Goal: Task Accomplishment & Management: Use online tool/utility

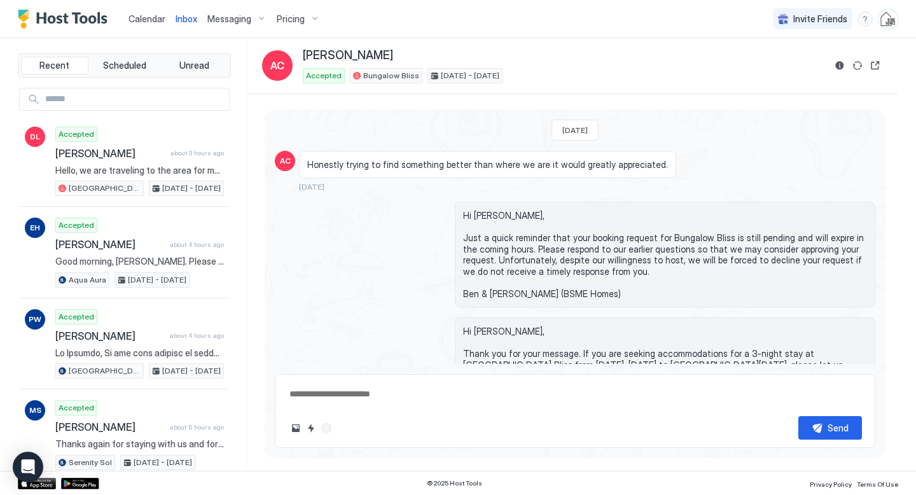
scroll to position [2261, 0]
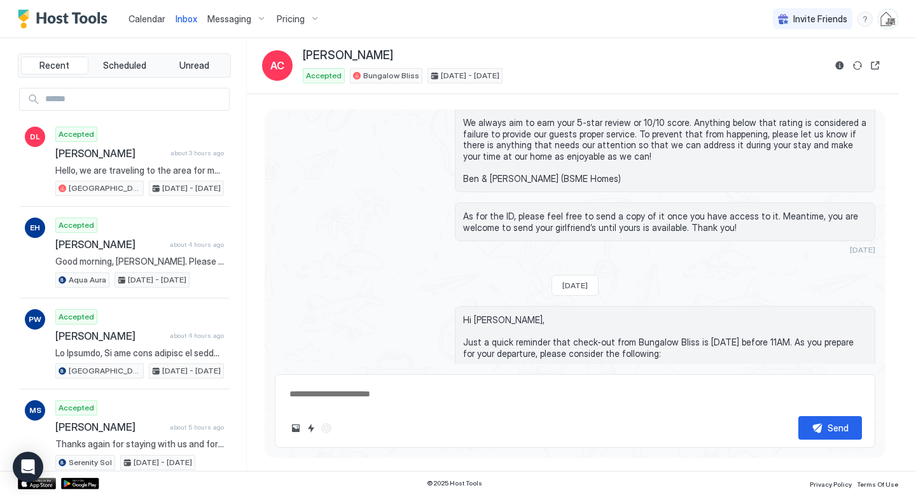
click at [155, 25] on div "Calendar" at bounding box center [146, 19] width 47 height 24
type textarea "*"
click at [142, 17] on span "Calendar" at bounding box center [146, 18] width 37 height 11
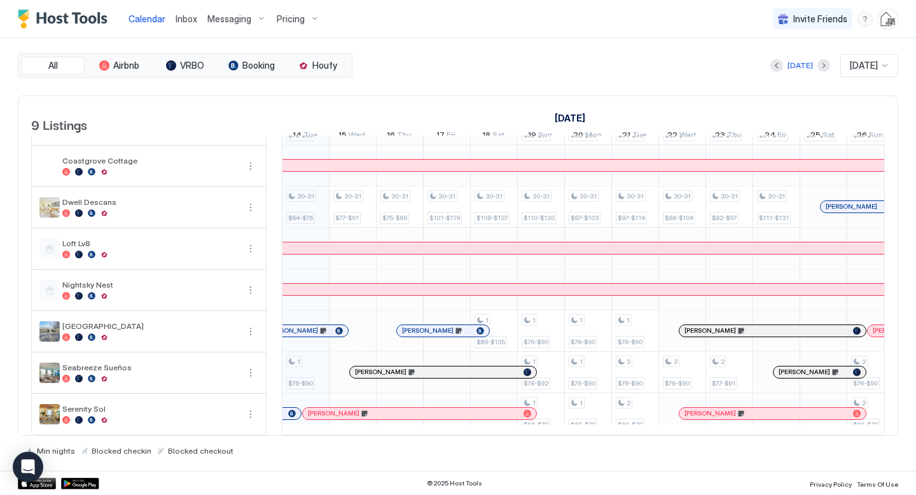
scroll to position [83, 0]
click at [362, 326] on div "1 $76-$90 30-31 $64-$76 1 $76-$90 1 $93-$[PHONE_NUMBER] $77-$91 1 $101-$[PHONE_…" at bounding box center [823, 247] width 2494 height 371
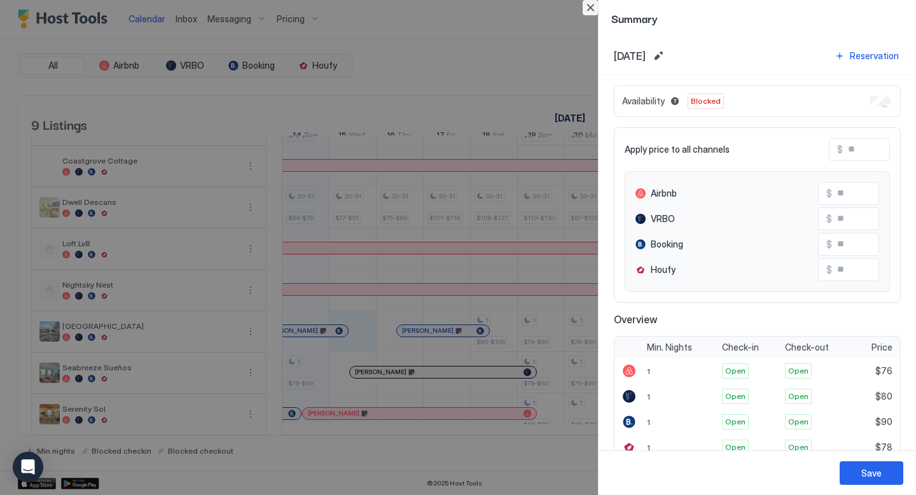
drag, startPoint x: 589, startPoint y: 5, endPoint x: 577, endPoint y: 13, distance: 14.6
click at [589, 5] on button "Close" at bounding box center [589, 7] width 15 height 15
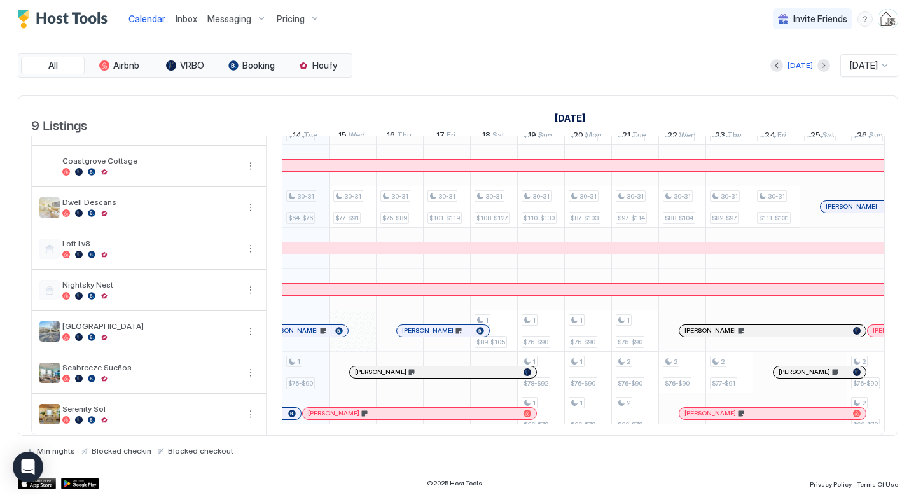
click at [358, 330] on div "1 $76-$90 30-31 $64-$76 1 $76-$90 1 $93-$[PHONE_NUMBER] $77-$91 1 $101-$[PHONE_…" at bounding box center [823, 247] width 2494 height 371
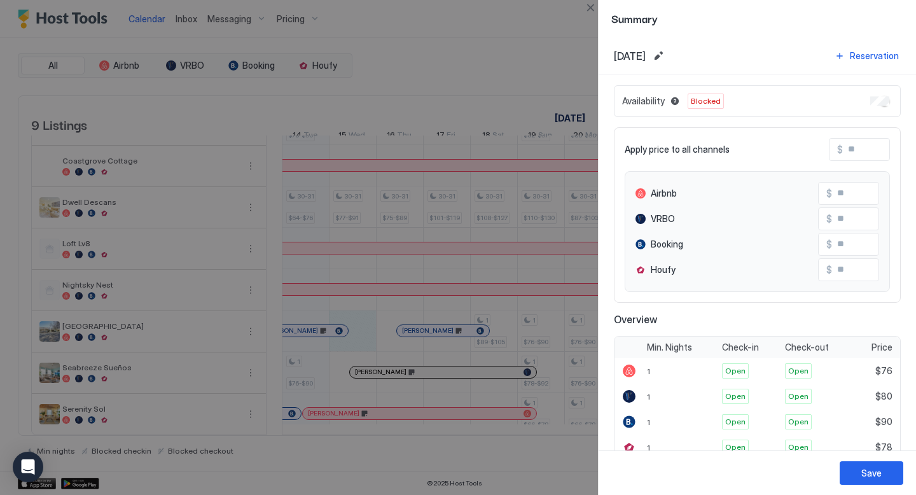
click at [385, 330] on div at bounding box center [458, 247] width 916 height 495
click at [498, 77] on div at bounding box center [458, 247] width 916 height 495
click at [588, 12] on button "Close" at bounding box center [589, 7] width 15 height 15
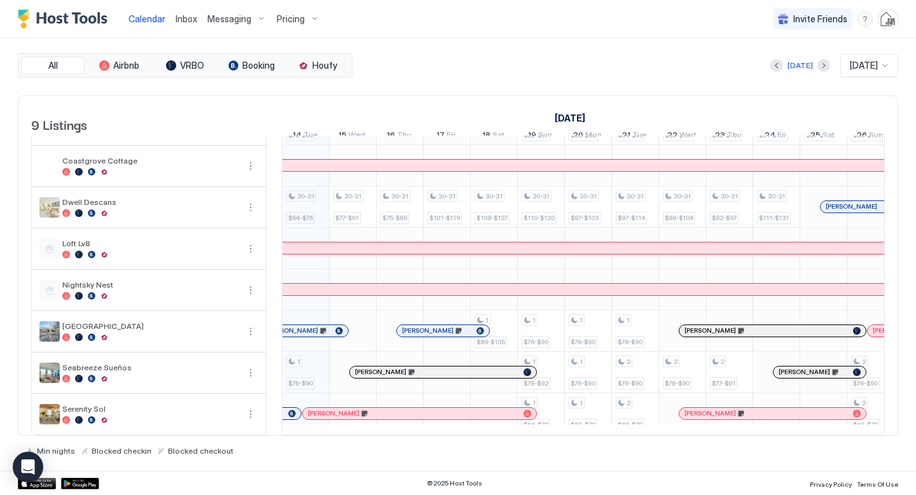
drag, startPoint x: 361, startPoint y: 331, endPoint x: 383, endPoint y: 336, distance: 22.7
click at [396, 333] on div "1 $76-$90 30-31 $64-$76 1 $76-$90 1 $93-$[PHONE_NUMBER] $77-$91 1 $101-$[PHONE_…" at bounding box center [823, 247] width 2494 height 371
click at [383, 337] on div at bounding box center [399, 330] width 46 height 41
click at [367, 338] on div "1 $76-$90 30-31 $64-$76 1 $76-$90 1 $93-$[PHONE_NUMBER] $77-$91 1 $101-$[PHONE_…" at bounding box center [823, 247] width 2494 height 371
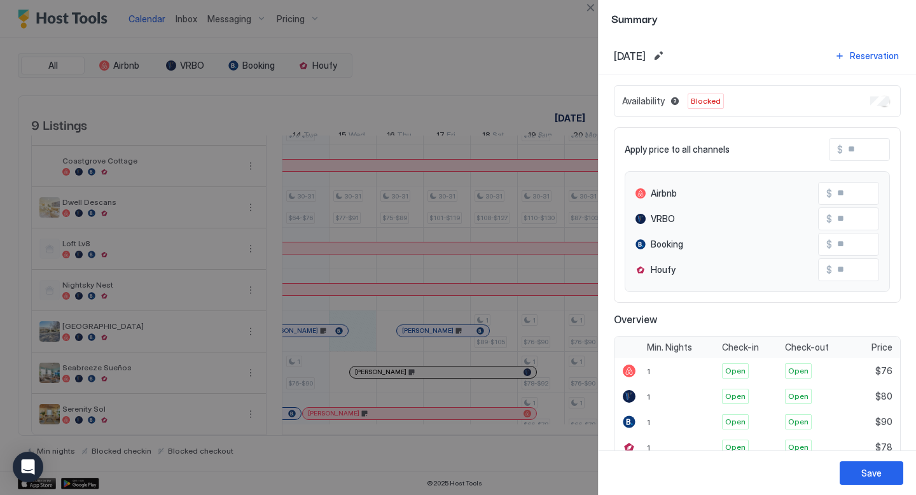
click at [382, 338] on div at bounding box center [458, 247] width 916 height 495
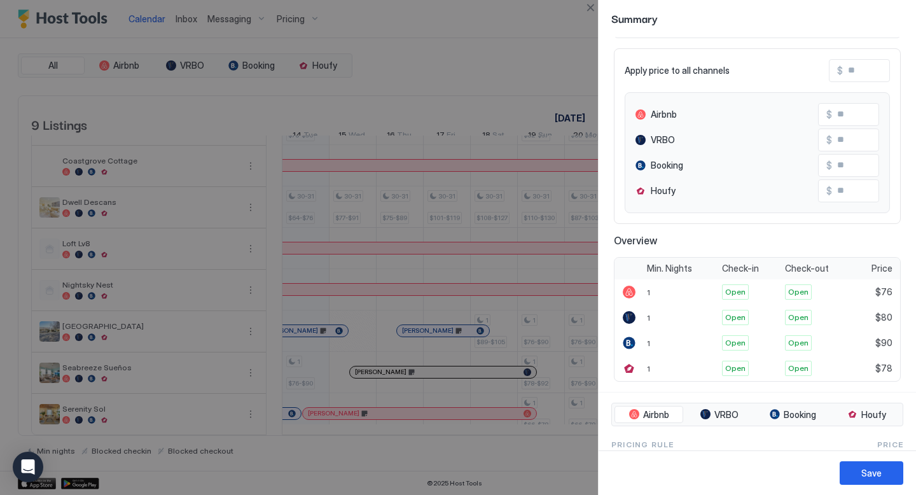
scroll to position [0, 0]
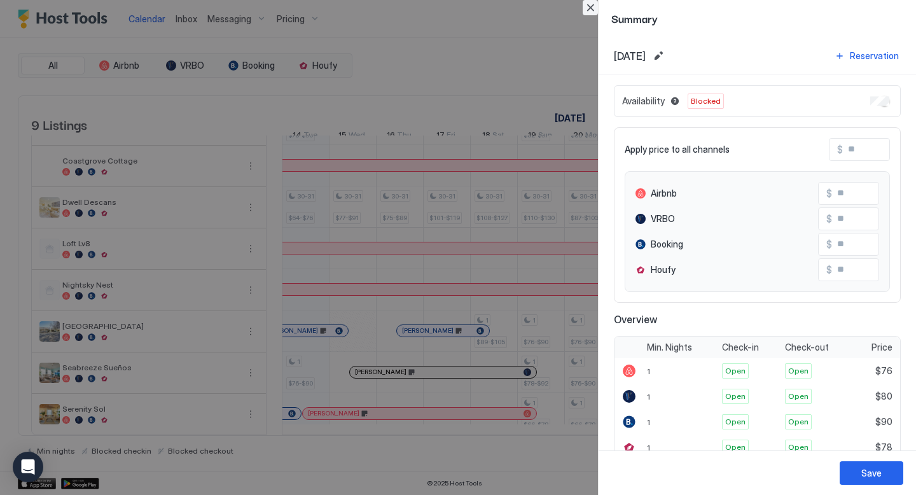
click at [593, 8] on button "Close" at bounding box center [589, 7] width 15 height 15
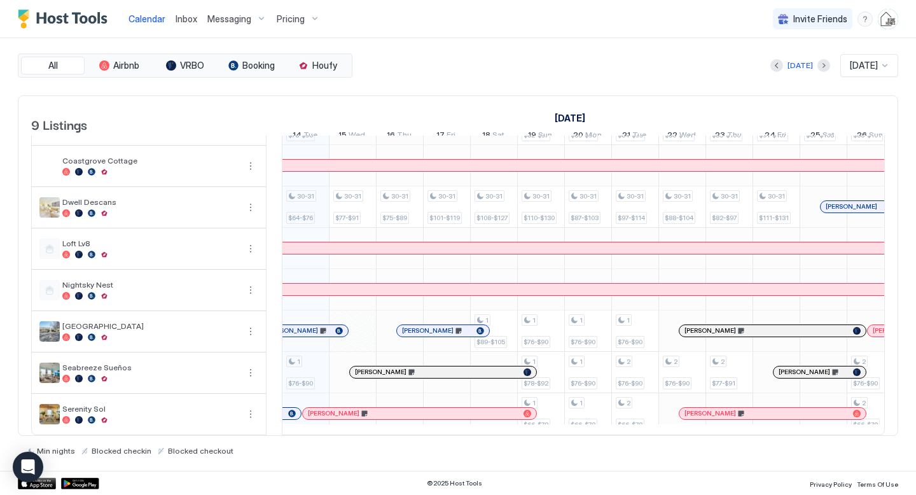
click at [390, 333] on div at bounding box center [399, 330] width 46 height 41
click at [412, 322] on div "[PERSON_NAME]" at bounding box center [423, 319] width 94 height 14
click at [368, 336] on div "1 $76-$90 30-31 $64-$76 1 $76-$90 1 $93-$[PHONE_NUMBER] $77-$91 1 $101-$[PHONE_…" at bounding box center [823, 247] width 2494 height 371
